Goal: Entertainment & Leisure: Consume media (video, audio)

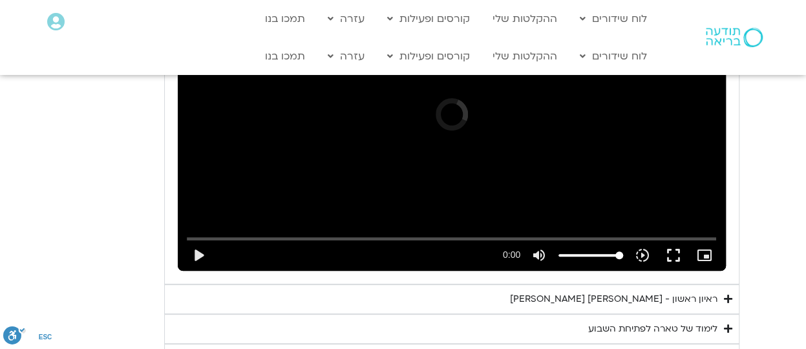
scroll to position [2545, 0]
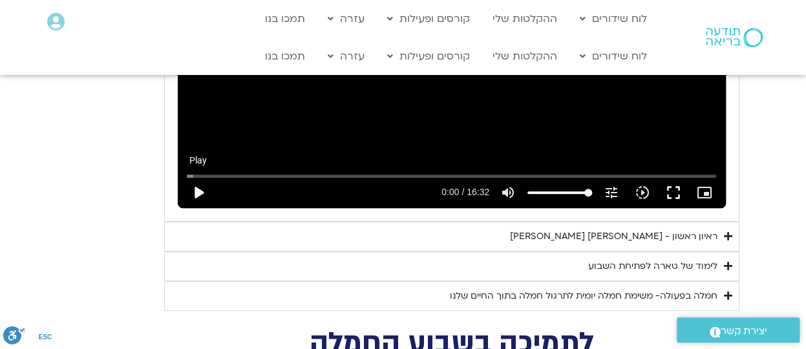
click at [194, 177] on button "play_arrow" at bounding box center [198, 192] width 31 height 31
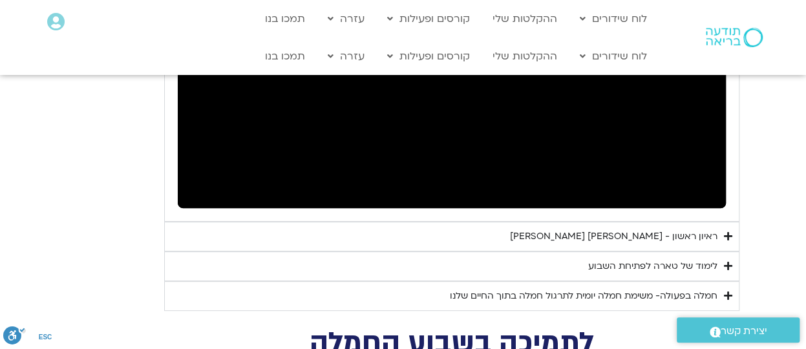
click at [657, 191] on div "נא להזין כתובת אימייל כדי לצפות בסרטון. אני מאשר/ת קבלת מידע למייל ולנייד צפייה…" at bounding box center [452, 53] width 548 height 321
drag, startPoint x: 800, startPoint y: 209, endPoint x: 804, endPoint y: 233, distance: 24.9
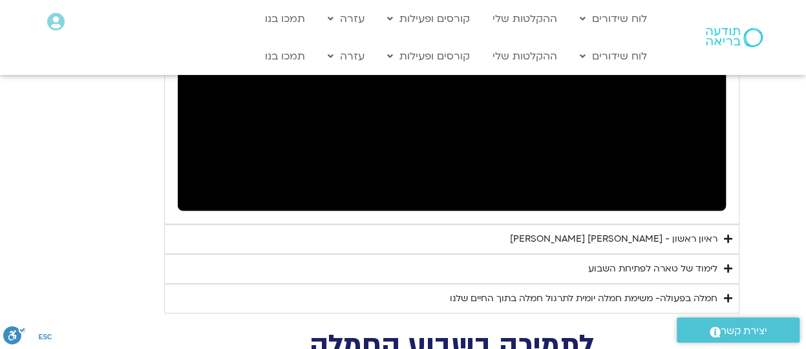
scroll to position [2406, 0]
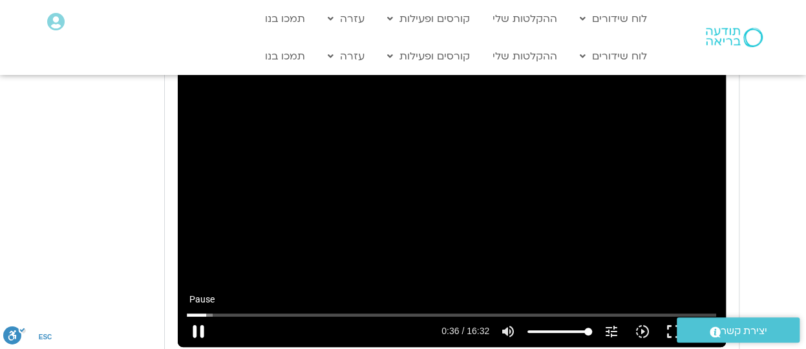
click at [195, 316] on button "pause" at bounding box center [198, 331] width 31 height 31
type input "36.956502"
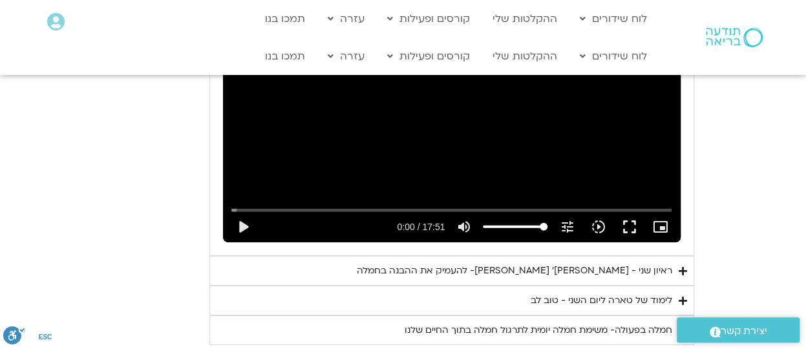
scroll to position [1878, 0]
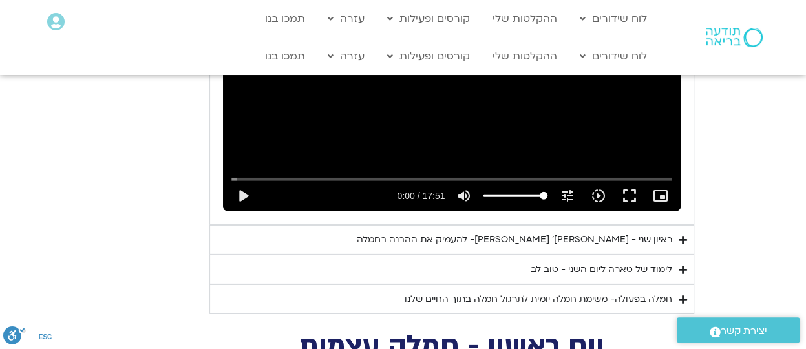
click at [580, 232] on div "ראיון שני - [PERSON_NAME]׳ [PERSON_NAME]- להעמיק את ההבנה בחמלה" at bounding box center [515, 240] width 316 height 16
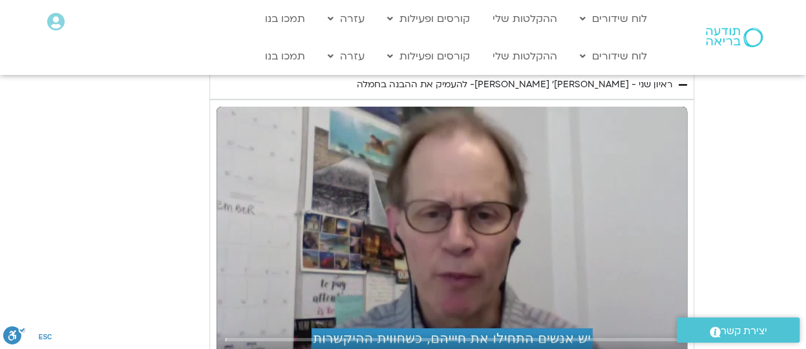
scroll to position [2044, 0]
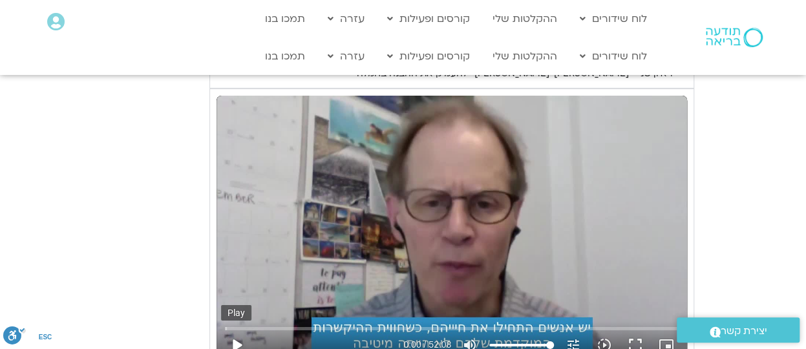
click at [233, 330] on button "play_arrow" at bounding box center [236, 345] width 31 height 31
drag, startPoint x: 231, startPoint y: 306, endPoint x: 248, endPoint y: 307, distance: 17.5
drag, startPoint x: 230, startPoint y: 303, endPoint x: 334, endPoint y: 301, distance: 104.1
click at [334, 325] on input "Seek" at bounding box center [451, 329] width 453 height 8
type input "746.652213"
